Goal: Transaction & Acquisition: Purchase product/service

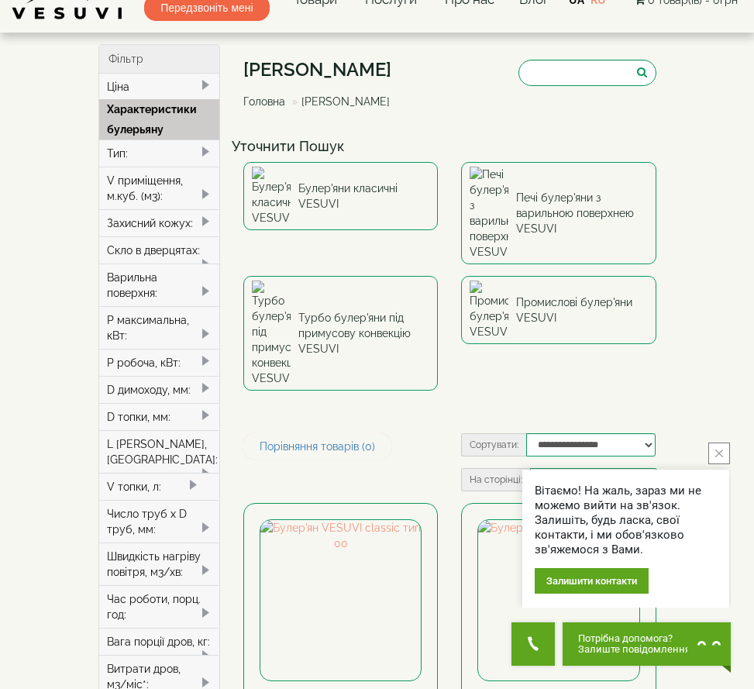
scroll to position [31, 0]
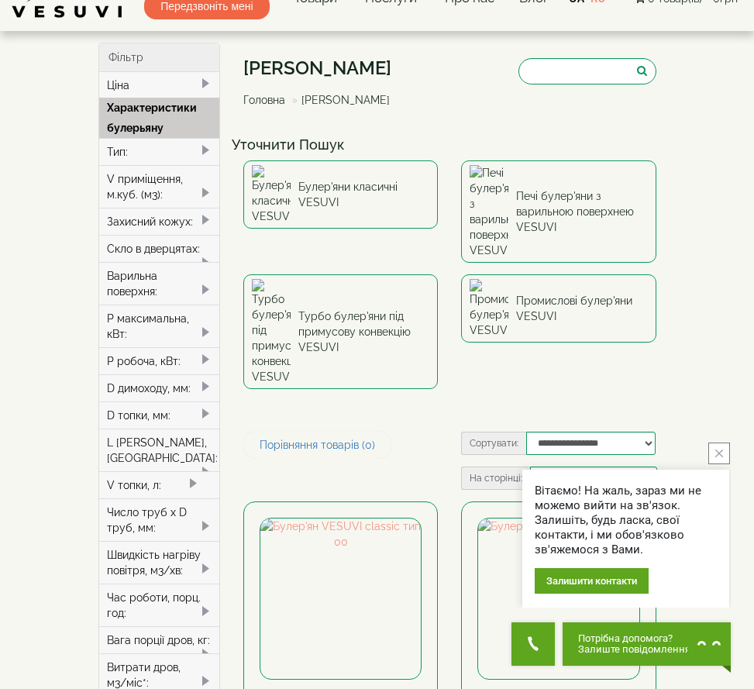
click at [716, 454] on icon "close button" at bounding box center [720, 454] width 8 height 8
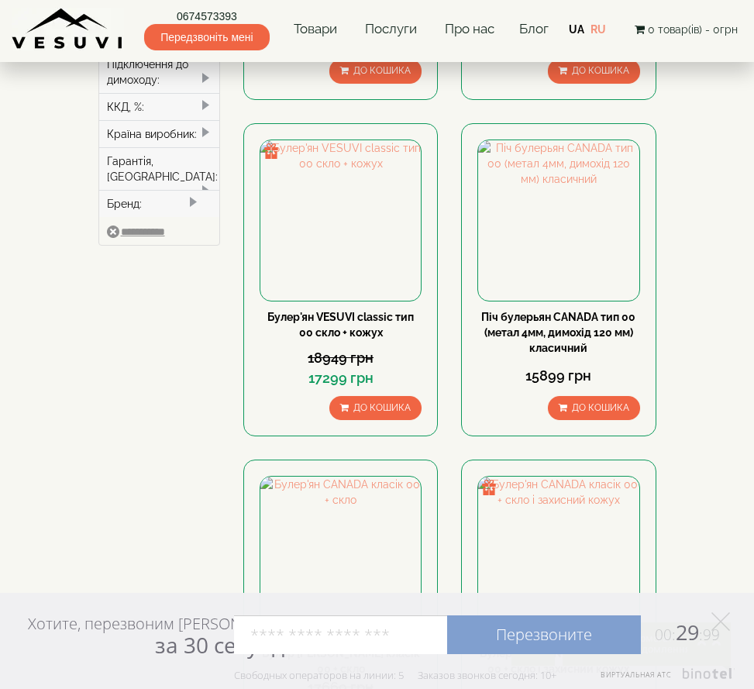
scroll to position [129, 0]
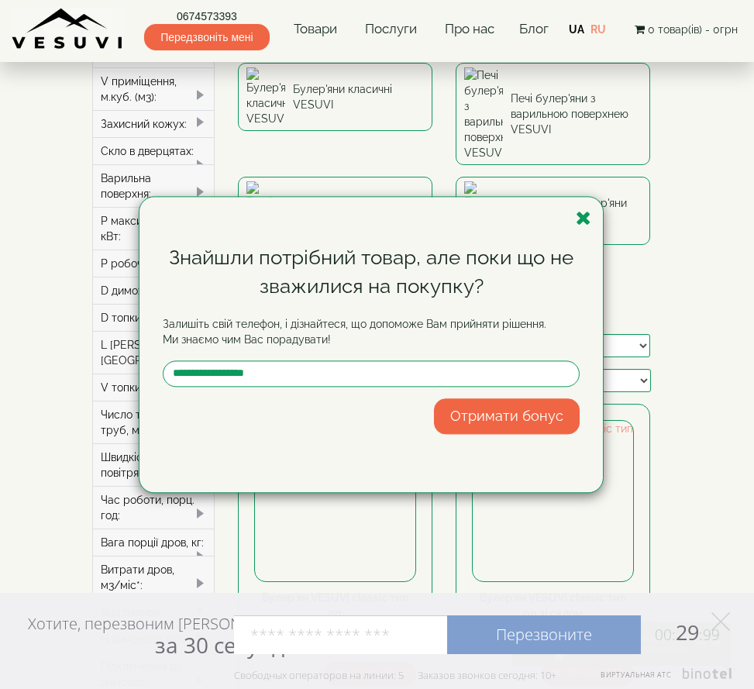
click at [502, 103] on div "Знайшли потрібний товар, але поки що не зважилися на покупку? Залишіть свій тел…" at bounding box center [377, 344] width 754 height 689
click at [582, 88] on div "Знайшли потрібний товар, але поки що не зважилися на покупку? Залишіть свій тел…" at bounding box center [377, 344] width 754 height 689
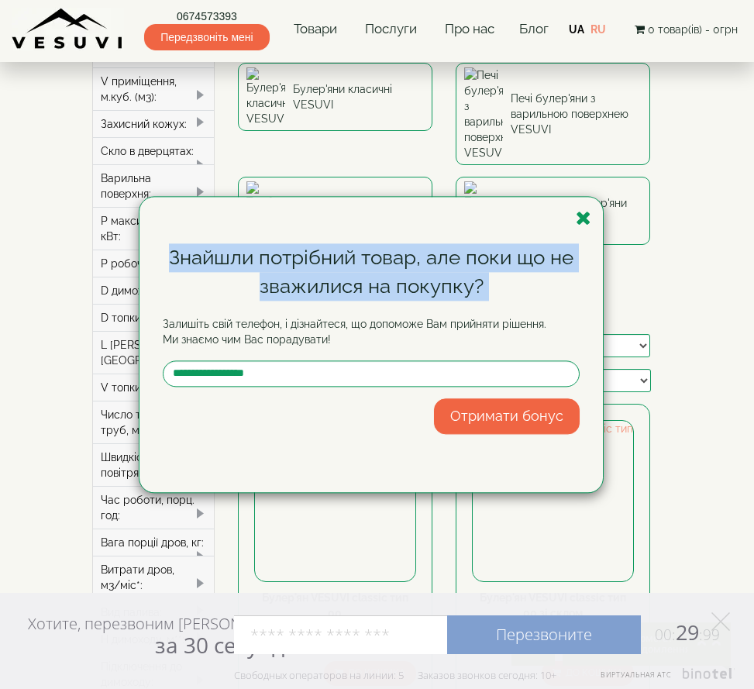
click at [582, 88] on div "Знайшли потрібний товар, але поки що не зважилися на покупку? Залишіть свій тел…" at bounding box center [377, 344] width 754 height 689
click at [587, 216] on icon "button" at bounding box center [584, 218] width 16 height 19
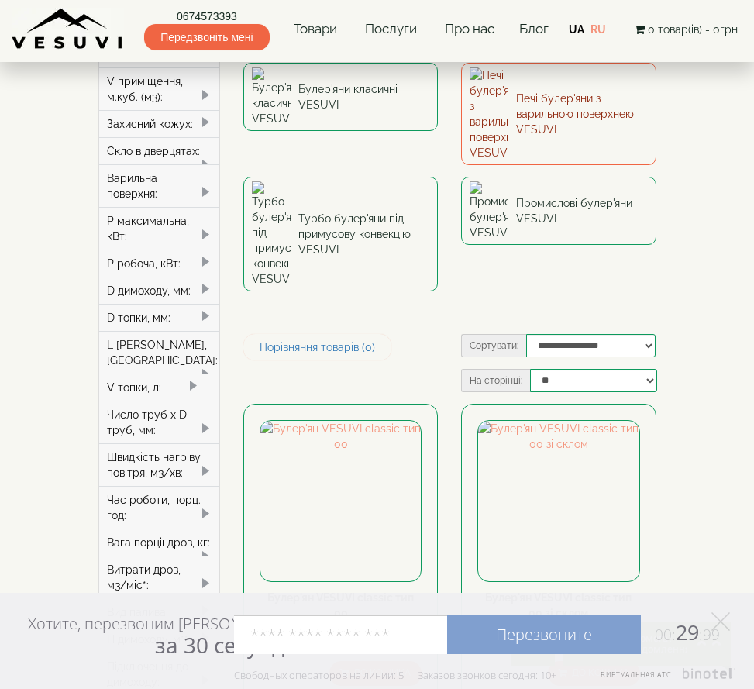
click at [523, 90] on link "Печі булер'яни з варильною поверхнею VESUVI" at bounding box center [558, 114] width 195 height 102
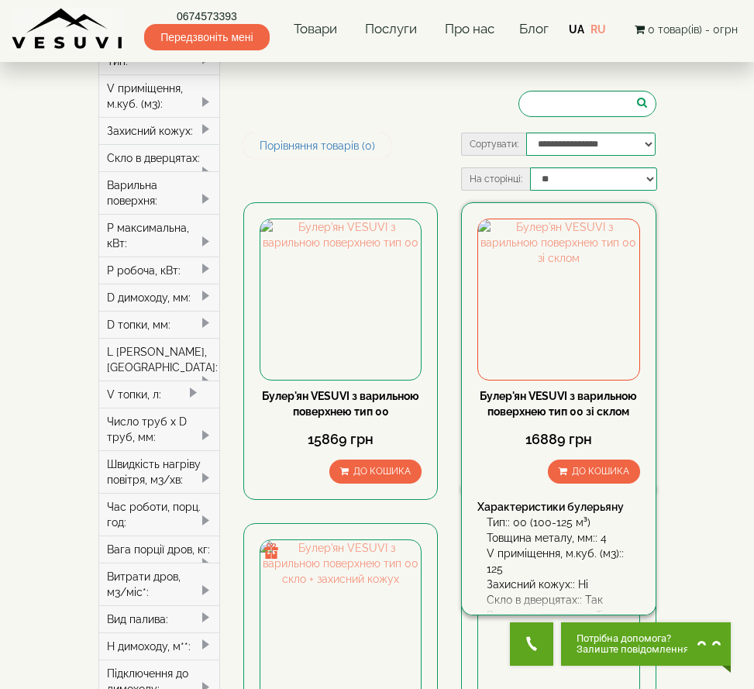
scroll to position [124, 0]
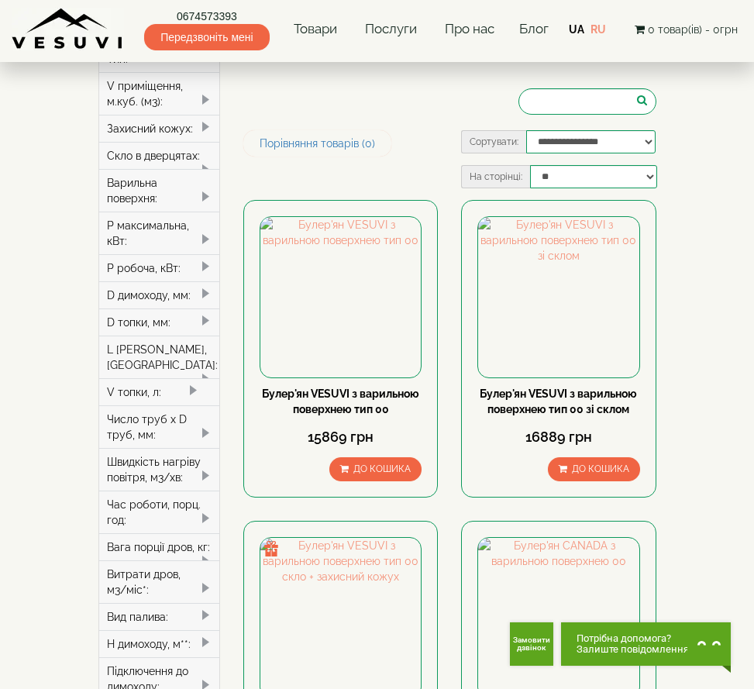
click at [189, 630] on div "H димоходу, м**:" at bounding box center [159, 643] width 121 height 27
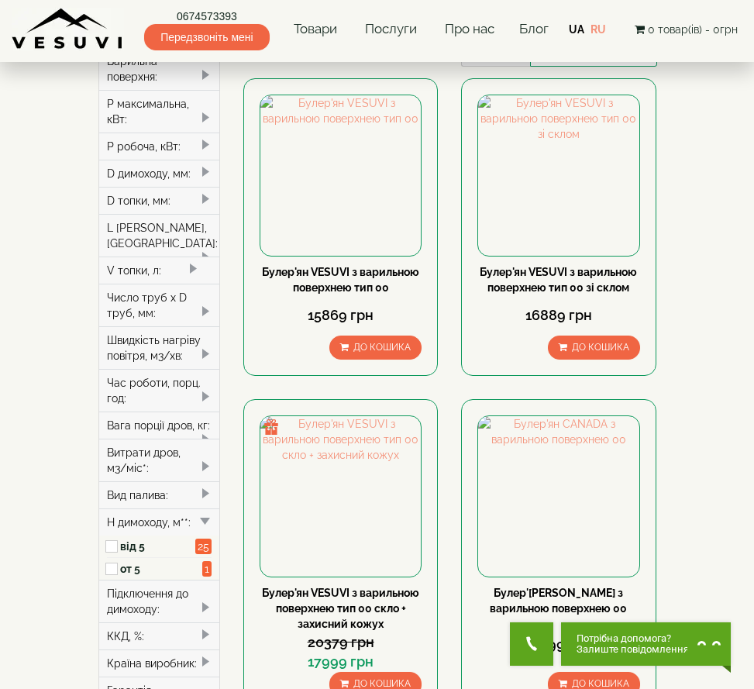
scroll to position [248, 0]
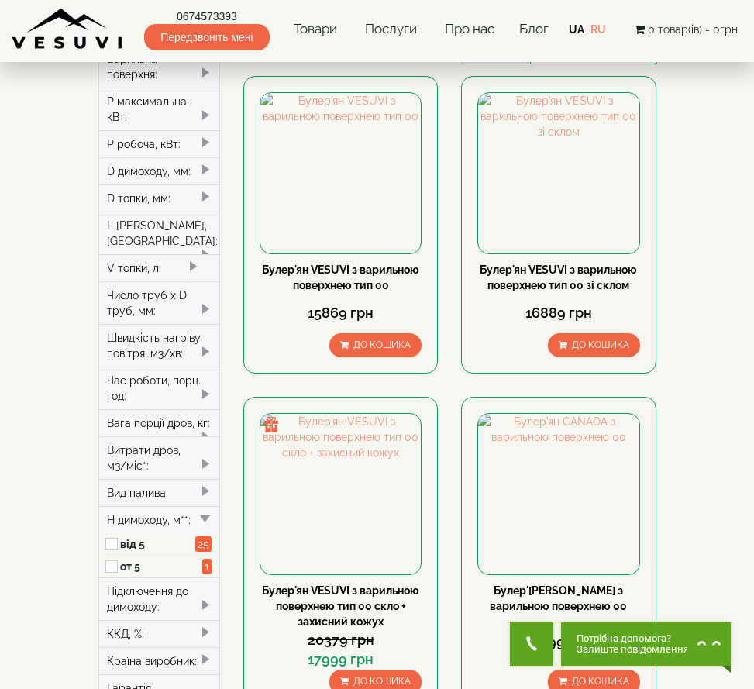
click at [186, 578] on div "Підключення до димоходу:" at bounding box center [159, 599] width 121 height 43
click at [166, 669] on div "Країна виробник:" at bounding box center [159, 682] width 121 height 27
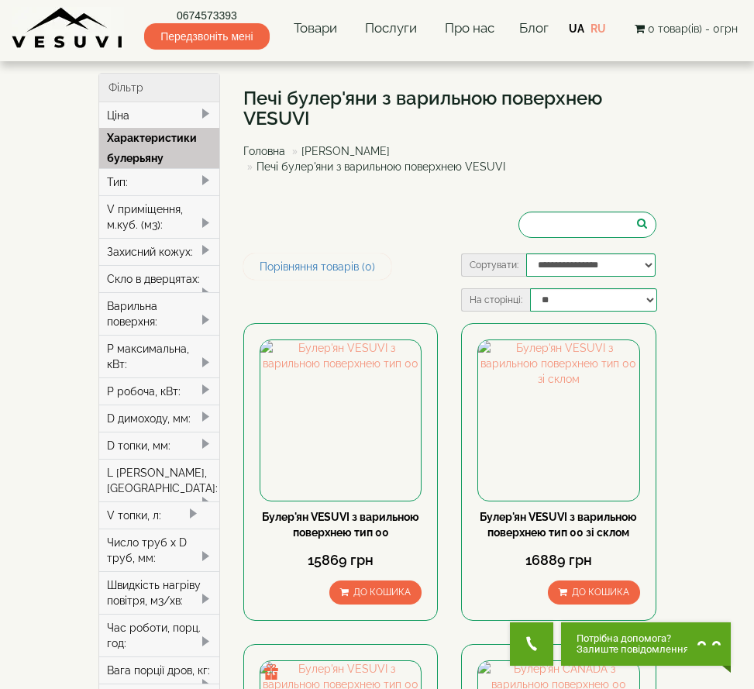
scroll to position [0, 0]
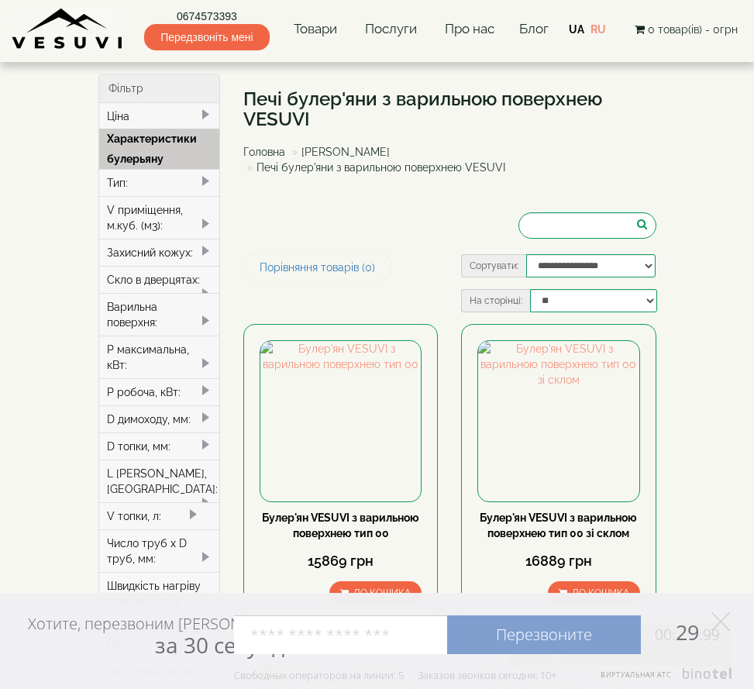
click at [210, 255] on span at bounding box center [205, 251] width 12 height 12
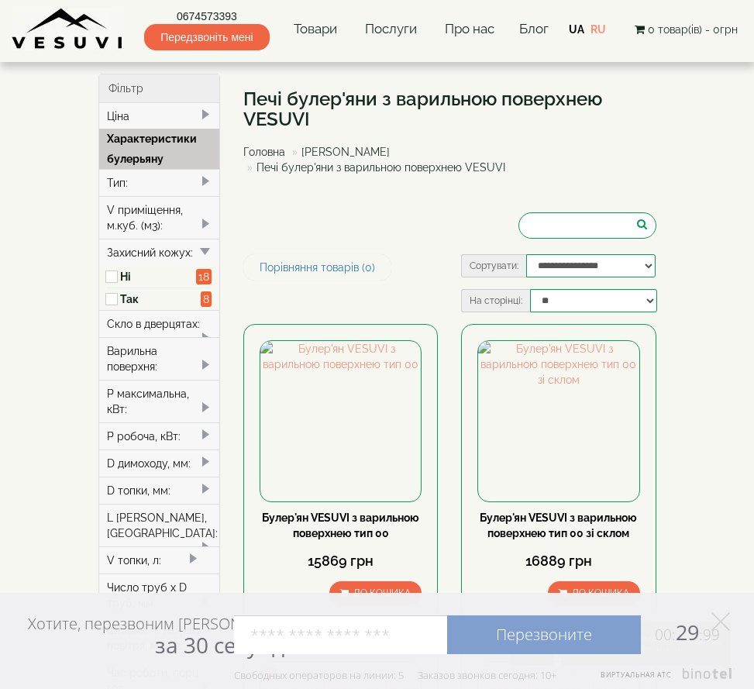
click at [188, 453] on div "D димоходу, мм:" at bounding box center [159, 463] width 121 height 27
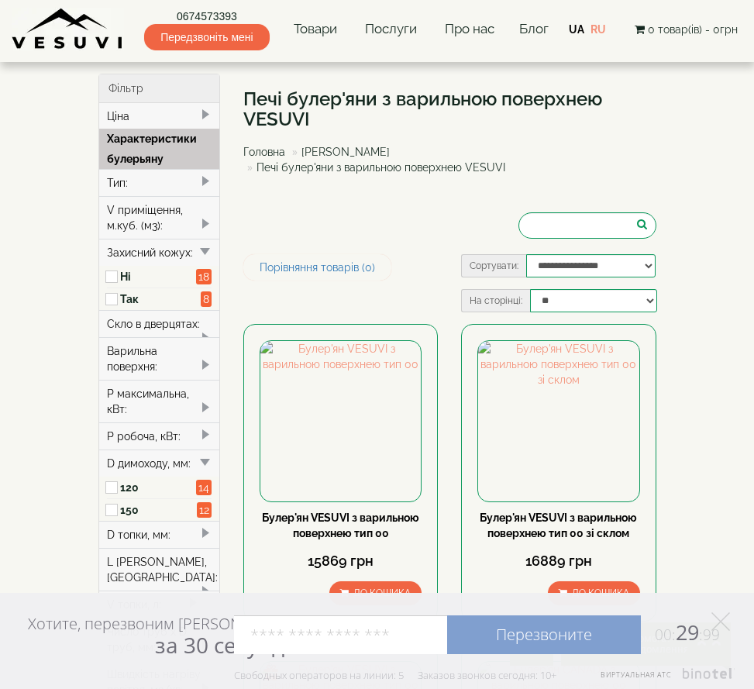
click at [157, 524] on div "D топки, мм:" at bounding box center [159, 534] width 121 height 27
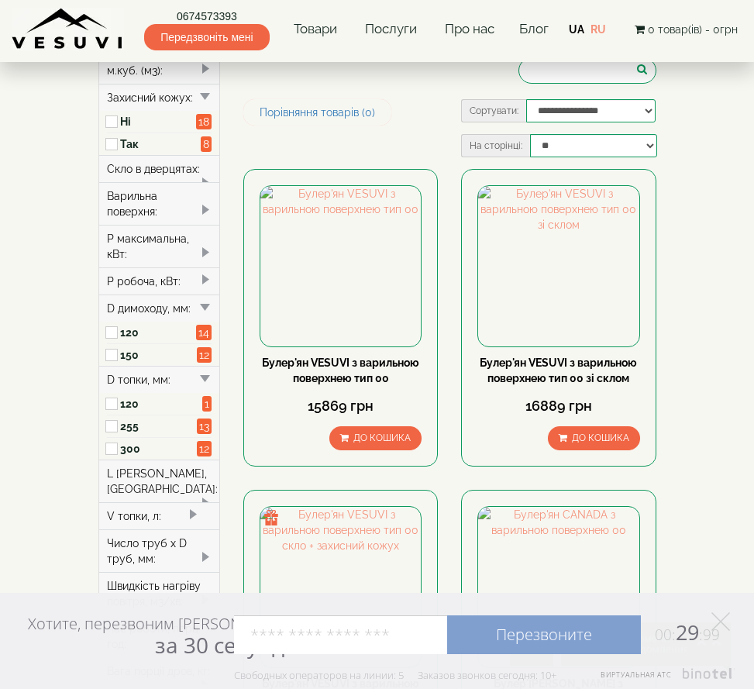
scroll to position [186, 0]
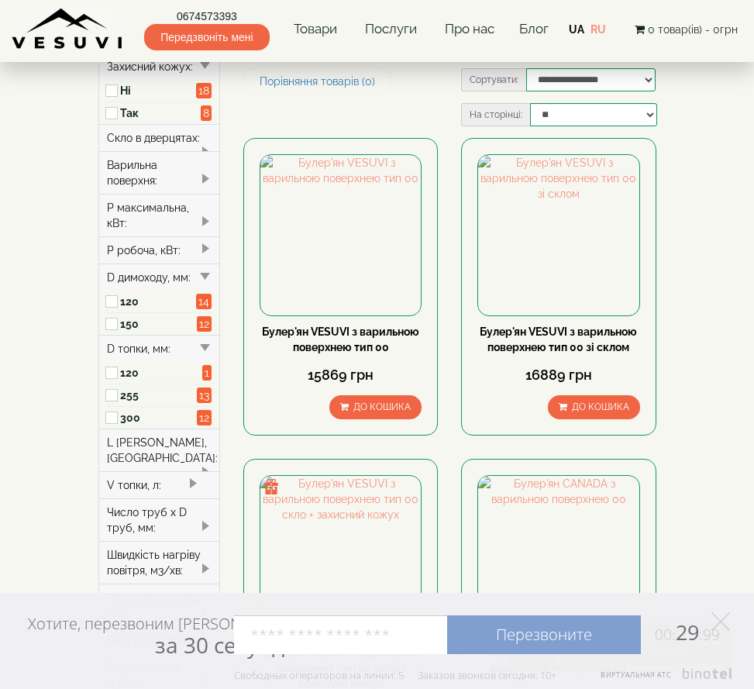
click at [171, 541] on div "Швидкість нагріву повітря, м3/хв:" at bounding box center [159, 562] width 121 height 43
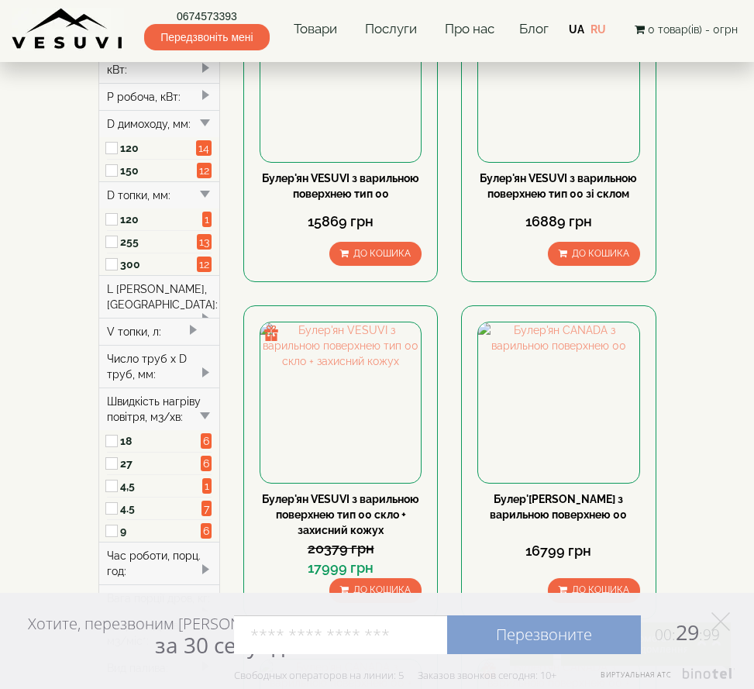
scroll to position [341, 0]
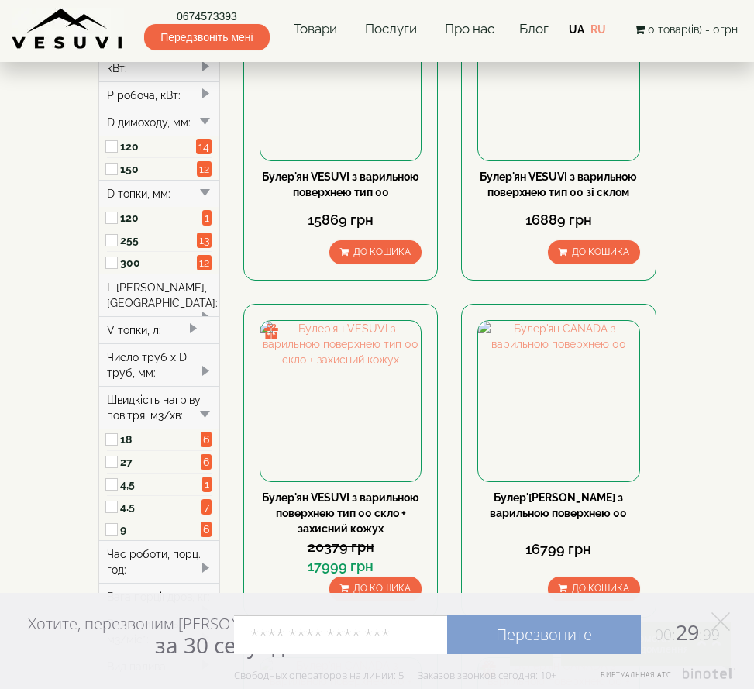
click at [182, 540] on div "Час роботи, порц. год:" at bounding box center [159, 561] width 121 height 43
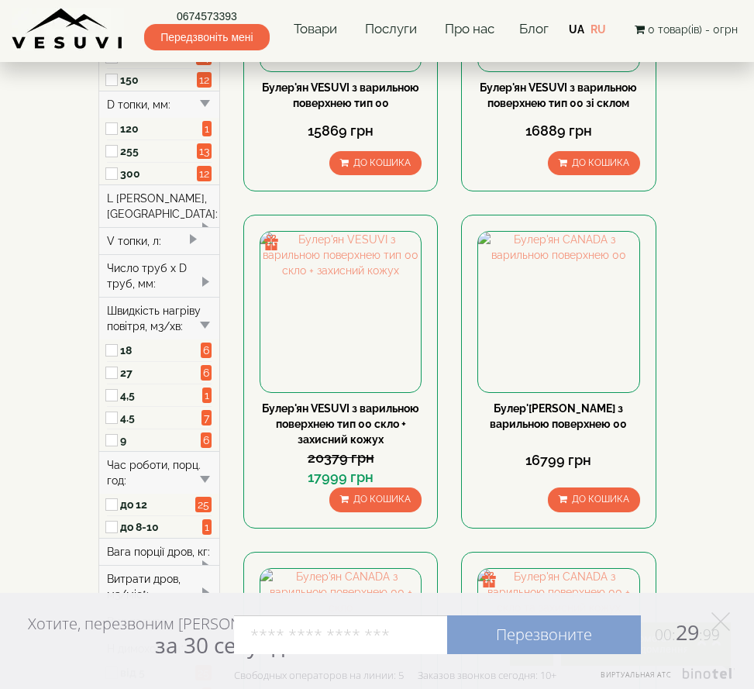
scroll to position [434, 0]
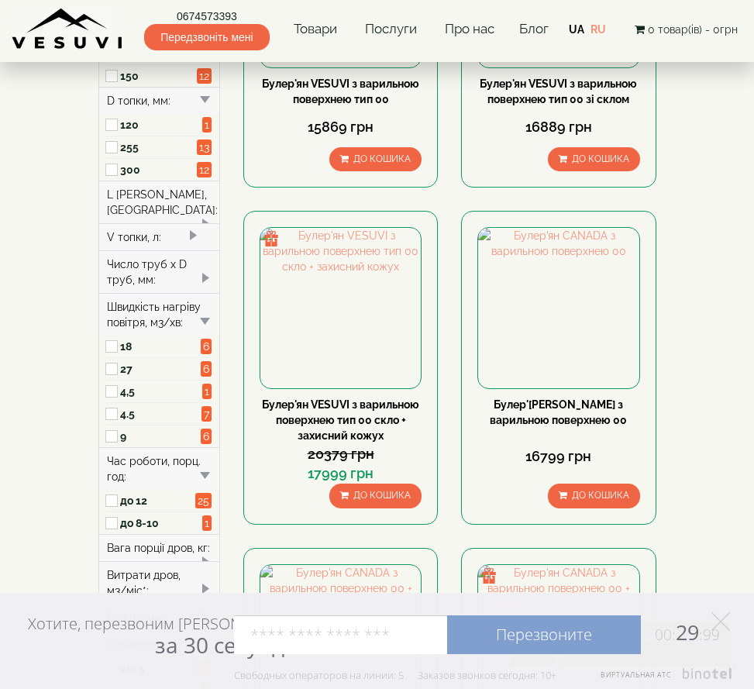
click at [184, 534] on div "Вага порції дров, кг:" at bounding box center [159, 547] width 121 height 27
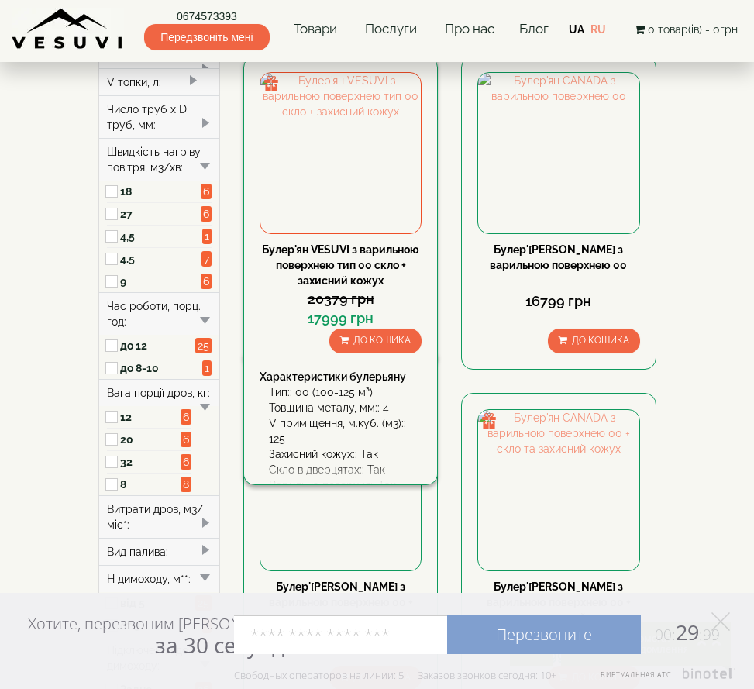
scroll to position [620, 0]
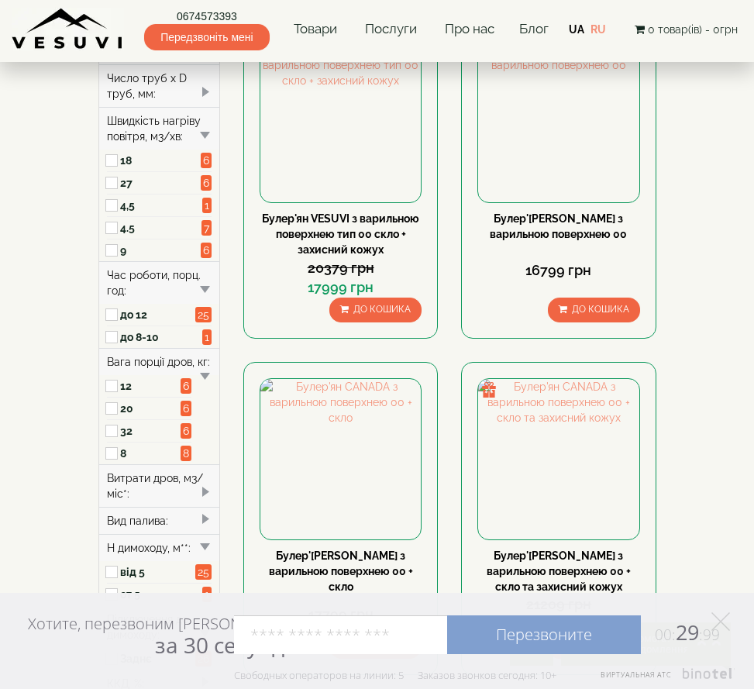
click at [192, 507] on div "Вид палива:" at bounding box center [159, 520] width 121 height 27
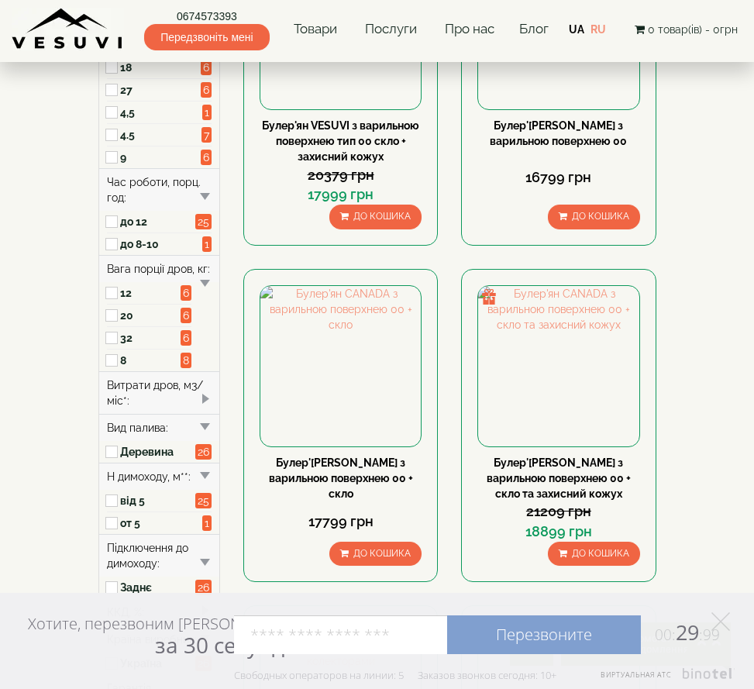
scroll to position [744, 0]
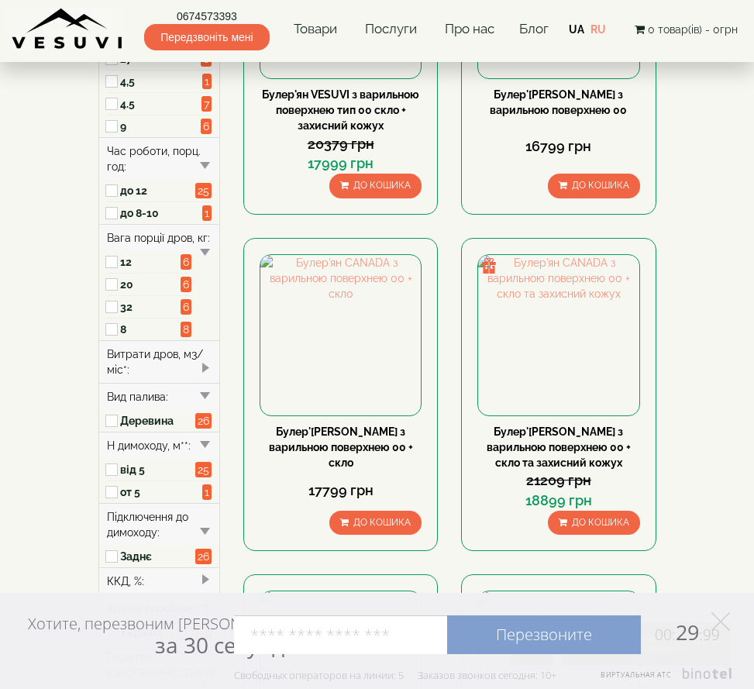
click at [174, 503] on div "Підключення до димоходу:" at bounding box center [159, 524] width 121 height 43
click at [138, 432] on div "H димоходу, м**:" at bounding box center [159, 445] width 121 height 27
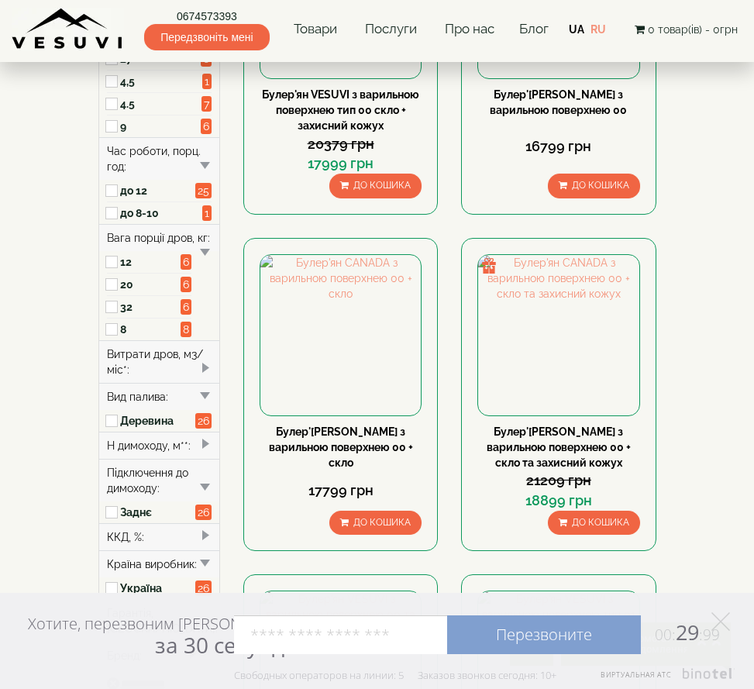
click at [138, 432] on div "H димоходу, м**:" at bounding box center [159, 445] width 121 height 27
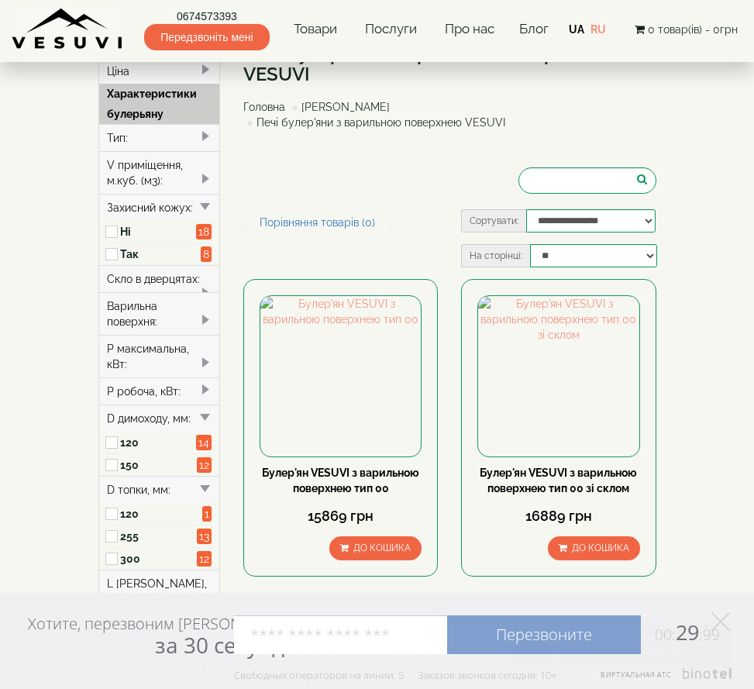
scroll to position [0, 0]
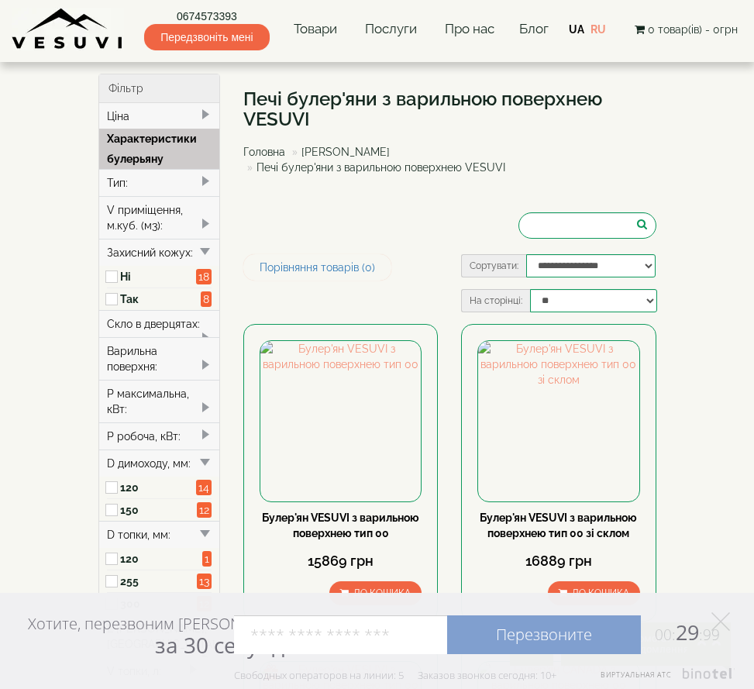
click at [124, 205] on div "V приміщення, м.куб. (м3):" at bounding box center [159, 217] width 121 height 43
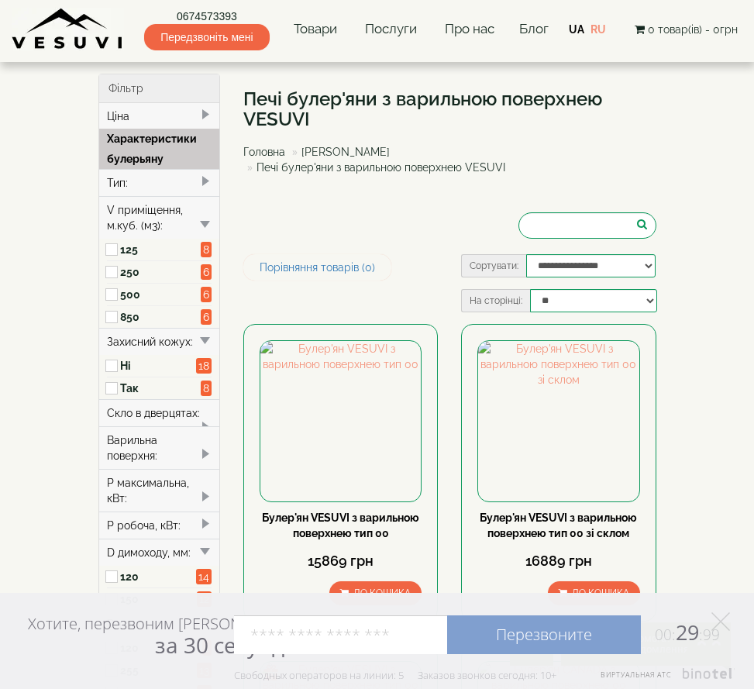
click at [143, 248] on label "125" at bounding box center [160, 250] width 81 height 16
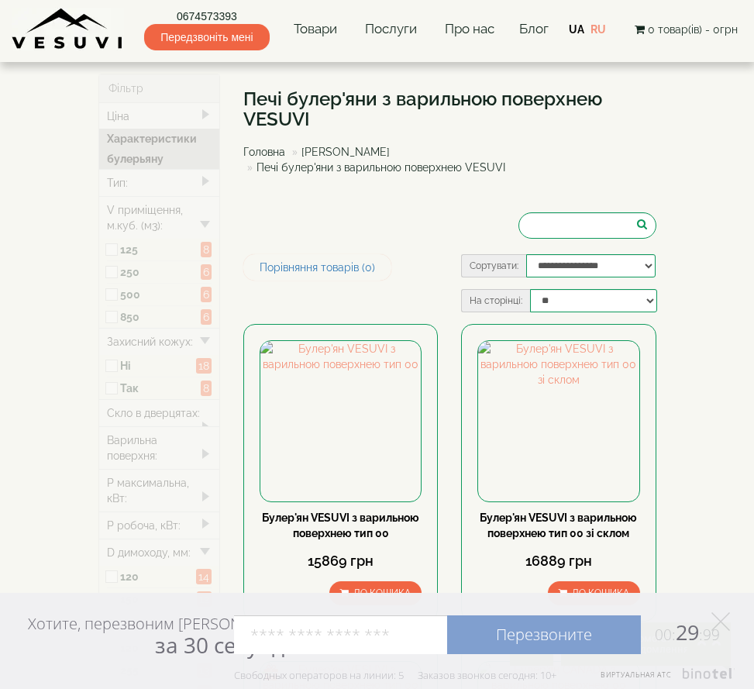
type input "*****"
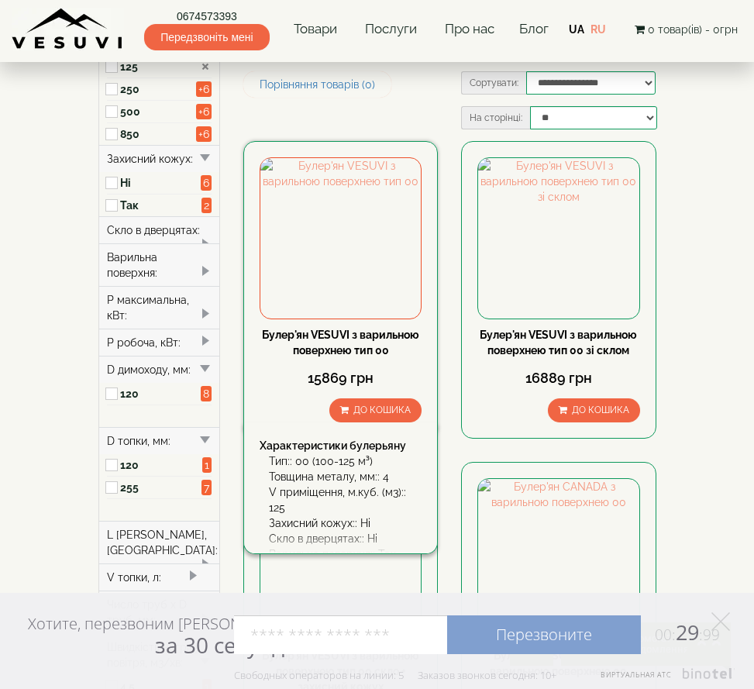
scroll to position [217, 0]
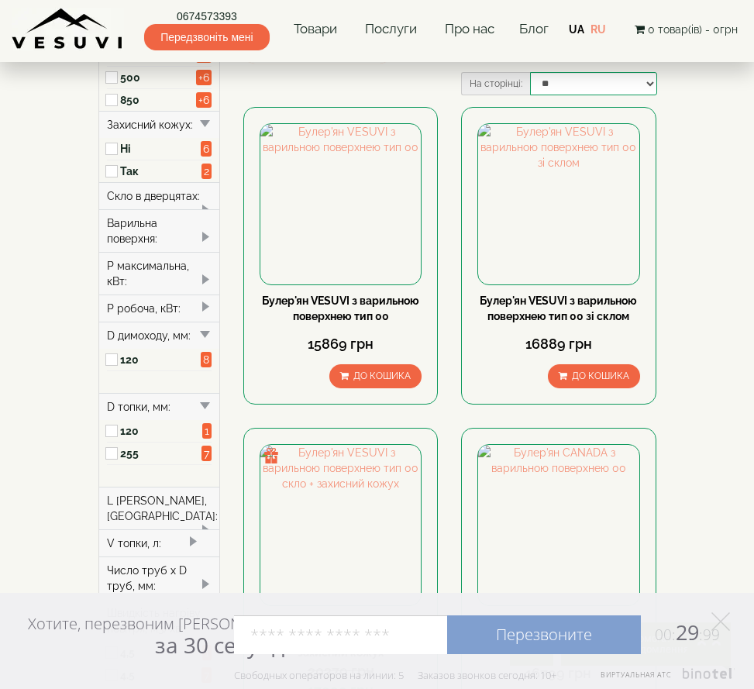
click at [140, 487] on div "L [PERSON_NAME], [GEOGRAPHIC_DATA]:" at bounding box center [159, 508] width 121 height 43
